Goal: Find specific page/section: Find specific page/section

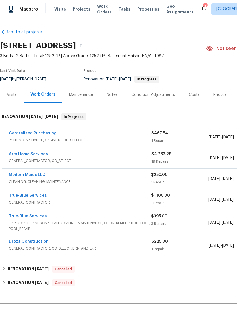
click at [195, 96] on div "Costs" at bounding box center [194, 95] width 11 height 6
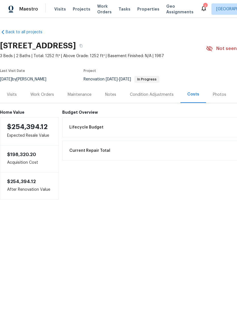
click at [49, 95] on div "Work Orders" at bounding box center [42, 95] width 24 height 6
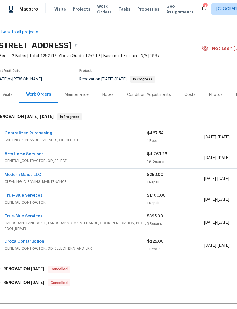
scroll to position [0, 4]
click at [32, 154] on link "Arts Home Services" at bounding box center [24, 154] width 39 height 4
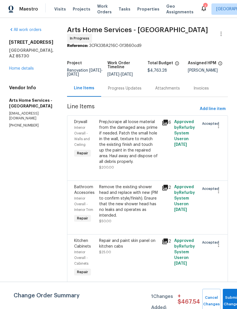
click at [31, 67] on link "Home details" at bounding box center [21, 69] width 25 height 4
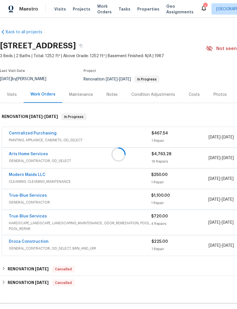
scroll to position [18, 0]
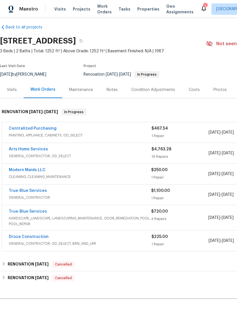
scroll to position [5, 0]
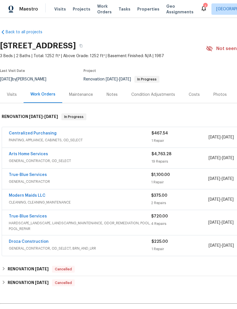
click at [27, 215] on link "True-Blue Services" at bounding box center [28, 217] width 38 height 4
